Goal: Transaction & Acquisition: Subscribe to service/newsletter

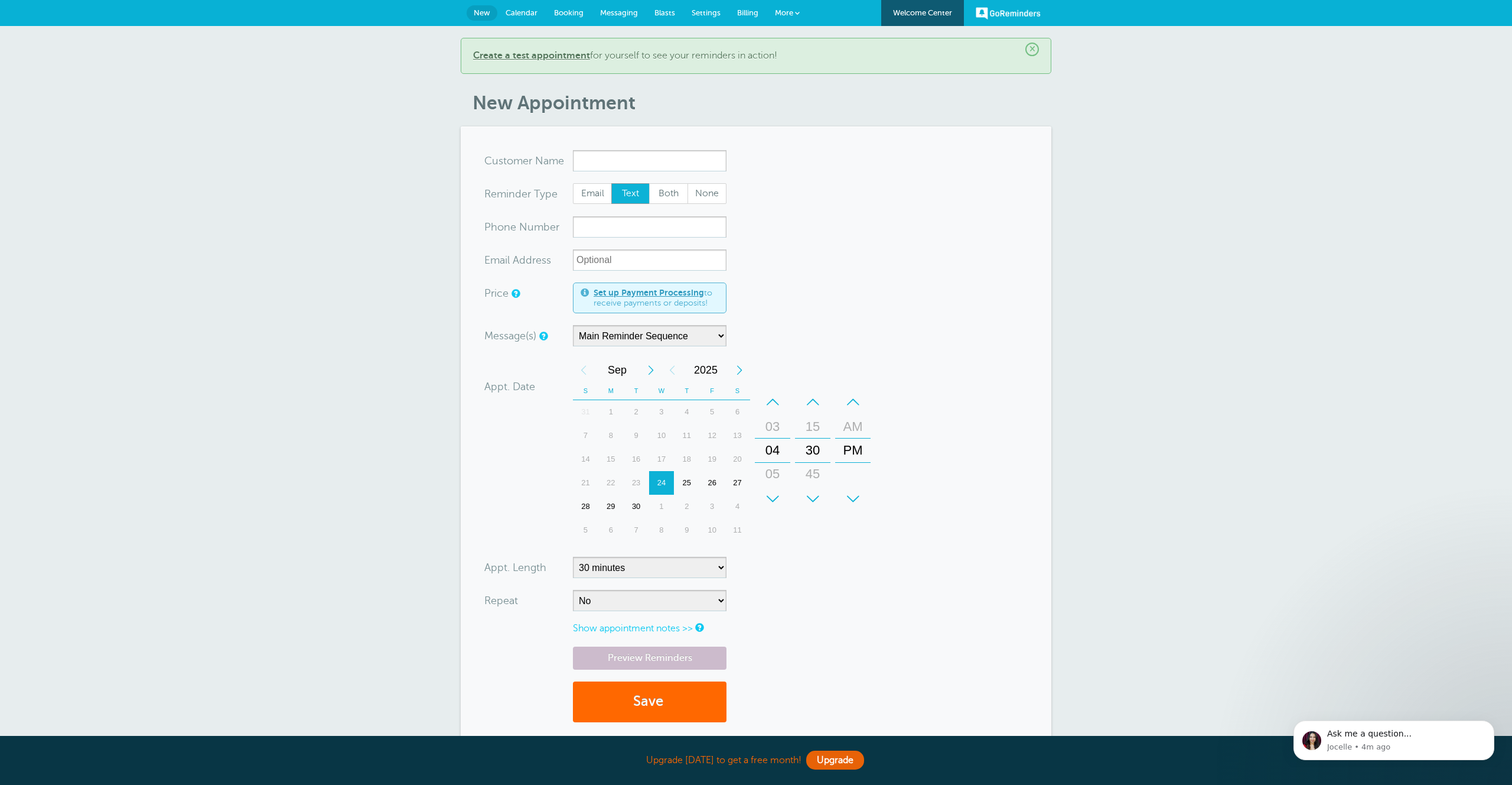
click at [737, 11] on span "Billing" at bounding box center [748, 13] width 21 height 9
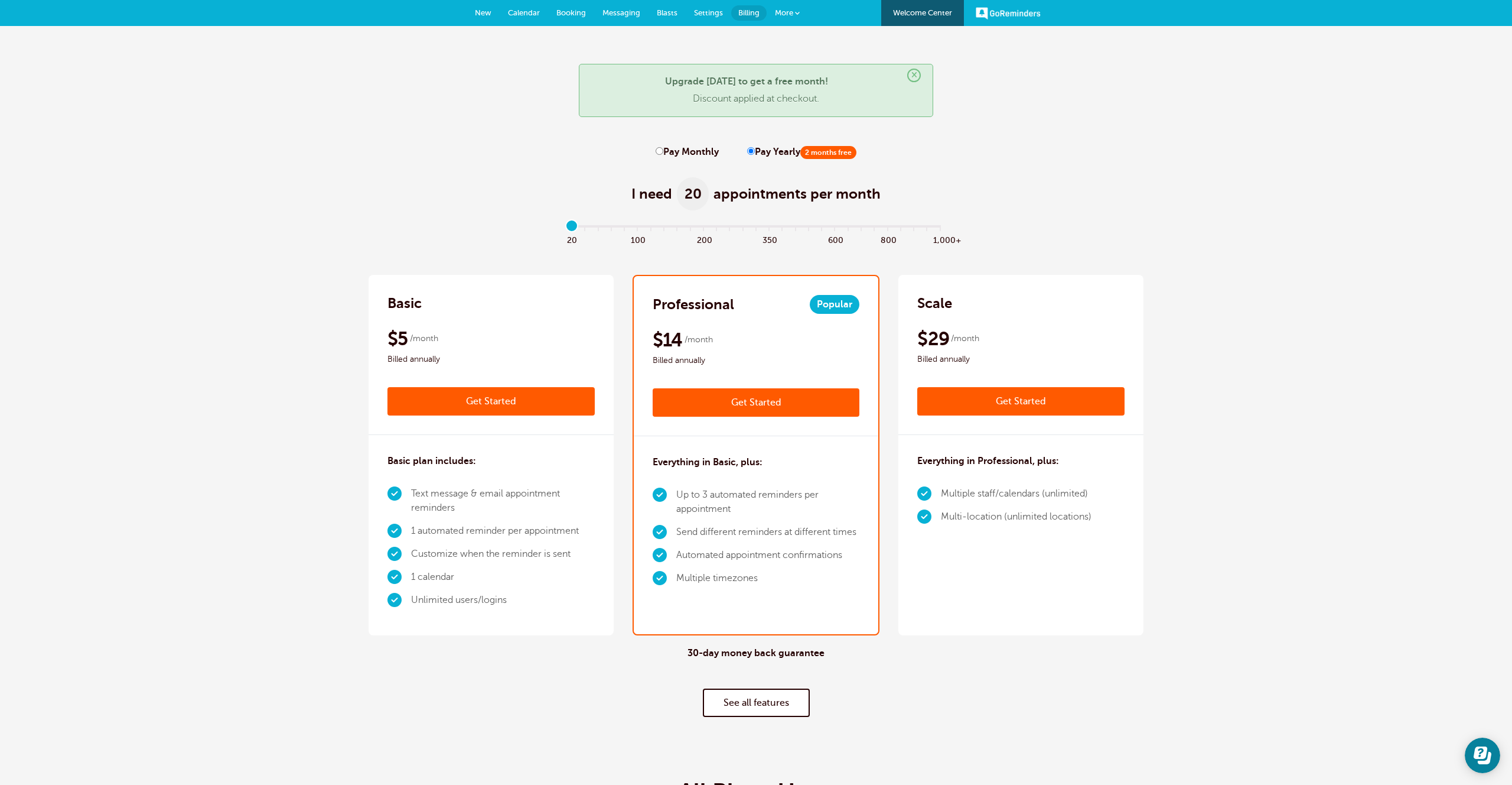
drag, startPoint x: 649, startPoint y: 223, endPoint x: 691, endPoint y: 219, distance: 42.2
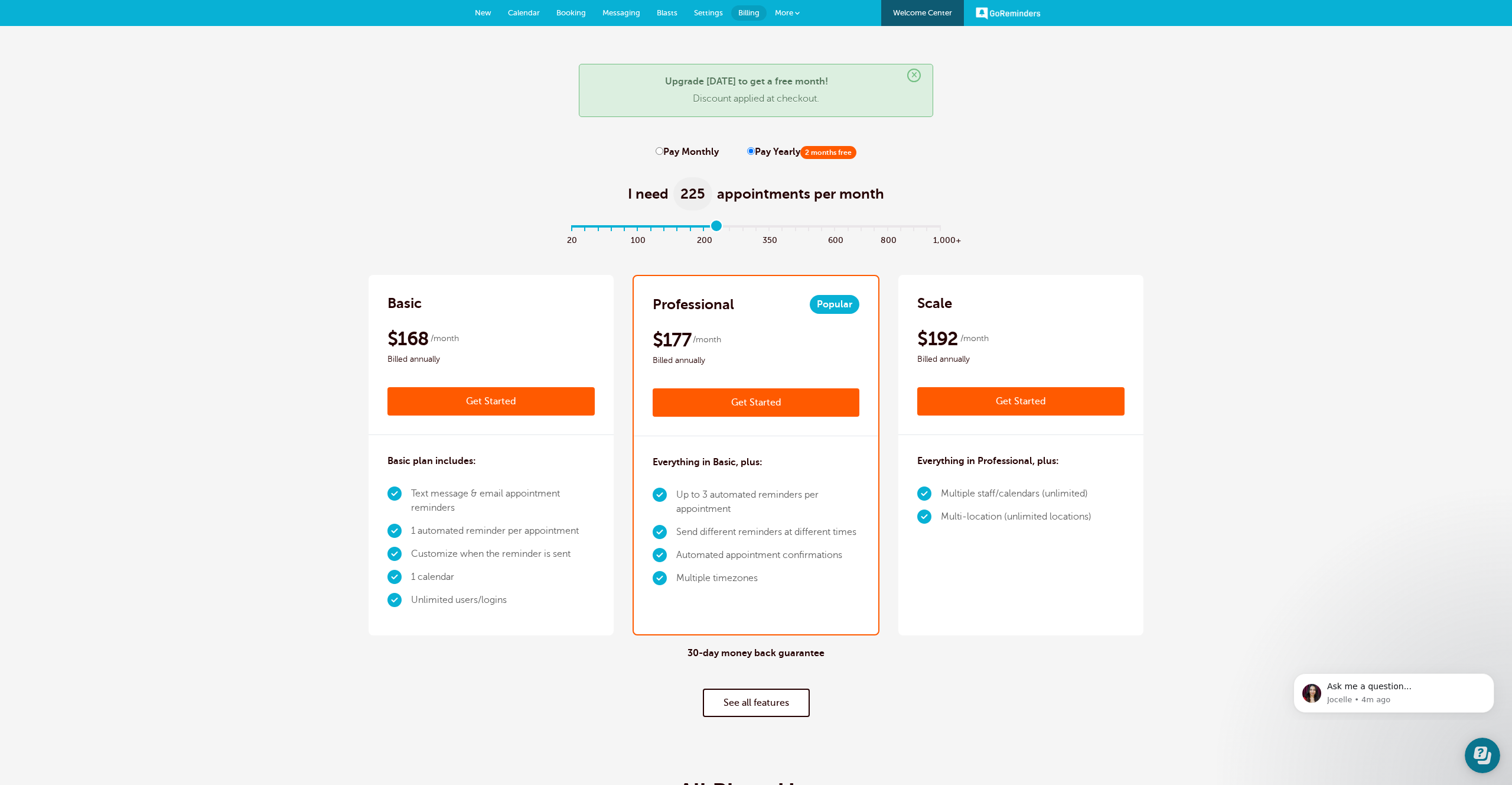
drag, startPoint x: 682, startPoint y: 228, endPoint x: 719, endPoint y: 226, distance: 37.1
type input "11"
click at [719, 227] on input "range" at bounding box center [756, 228] width 382 height 3
click at [741, 405] on link "Get Started" at bounding box center [756, 402] width 207 height 28
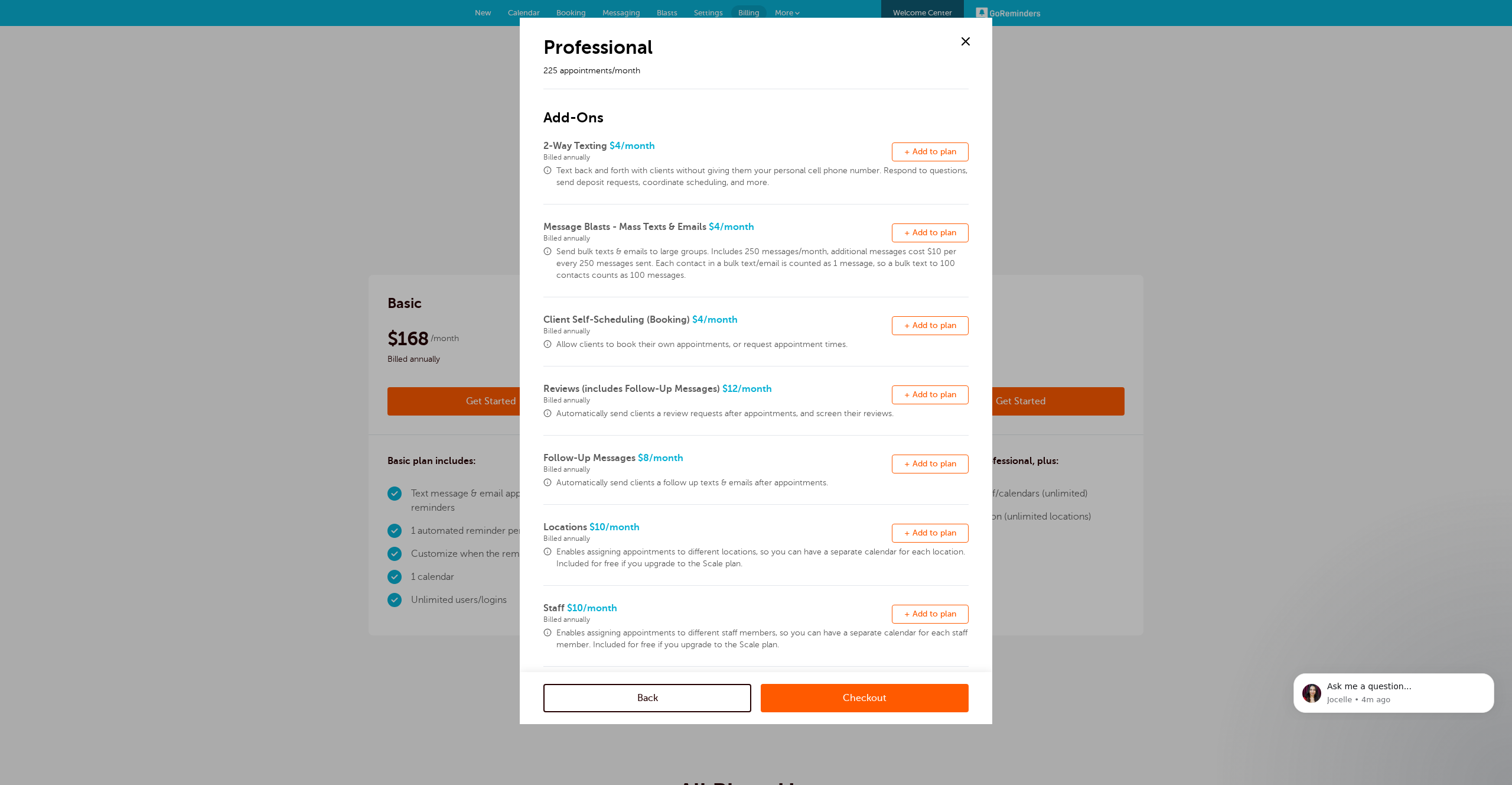
click at [845, 700] on link "Checkout" at bounding box center [865, 697] width 208 height 28
